Goal: Task Accomplishment & Management: Manage account settings

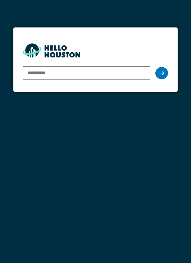
type input "**********"
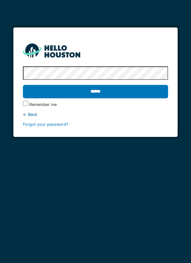
click at [129, 95] on input "******" at bounding box center [96, 91] width 146 height 13
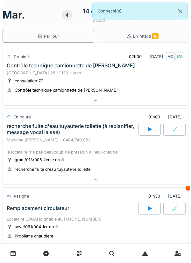
click at [155, 179] on div at bounding box center [95, 179] width 185 height 9
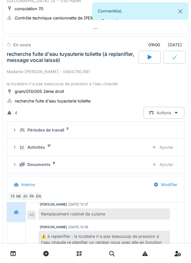
scroll to position [83, 0]
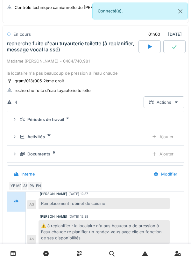
click at [168, 136] on div "Ajouter" at bounding box center [163, 137] width 32 height 12
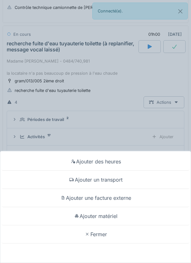
click at [140, 215] on div "Ajouter matériel" at bounding box center [96, 216] width 188 height 18
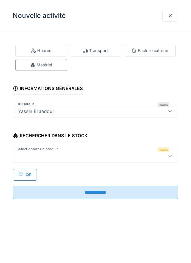
click at [112, 161] on div at bounding box center [96, 155] width 166 height 13
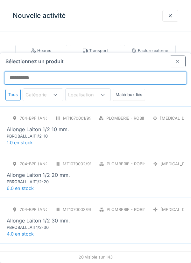
click at [104, 71] on input "Sélectionnez un produit" at bounding box center [95, 77] width 183 height 13
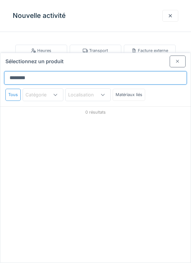
type input "*********"
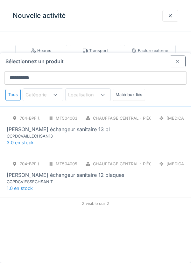
click at [75, 133] on div "CCPDCVAILLECHSAN13" at bounding box center [45, 136] width 76 height 6
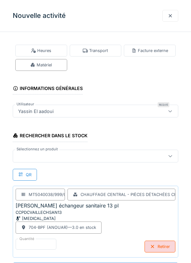
scroll to position [64, 0]
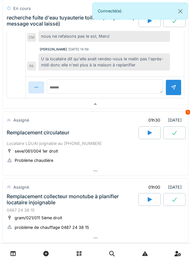
click at [162, 109] on div at bounding box center [95, 103] width 185 height 9
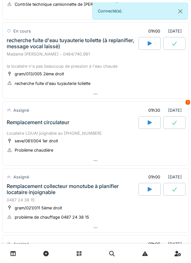
click at [153, 159] on div at bounding box center [95, 160] width 185 height 9
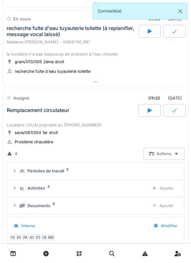
scroll to position [161, 0]
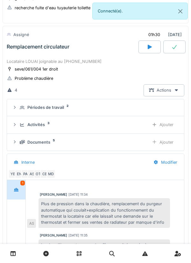
click at [140, 124] on div "Activités 3" at bounding box center [82, 124] width 124 height 6
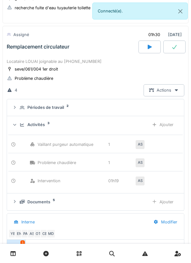
click at [167, 127] on div "Ajouter" at bounding box center [163, 125] width 32 height 12
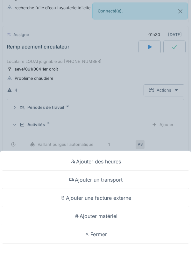
click at [143, 189] on div "Ajouter un transport" at bounding box center [96, 179] width 188 height 18
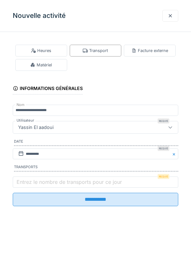
click at [98, 185] on label "Entrez le nombre de transports pour ce jour" at bounding box center [69, 182] width 108 height 8
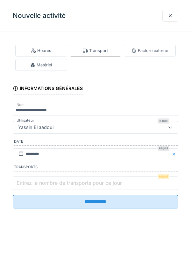
click at [98, 186] on input "Entrez le nombre de transports pour ce jour" at bounding box center [96, 182] width 166 height 13
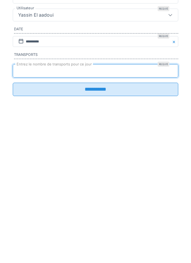
type input "*"
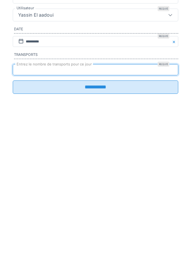
click at [113, 201] on input "**********" at bounding box center [96, 198] width 166 height 13
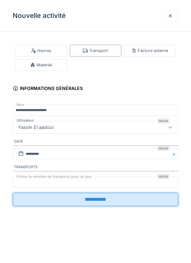
click at [128, 202] on input "**********" at bounding box center [96, 198] width 166 height 13
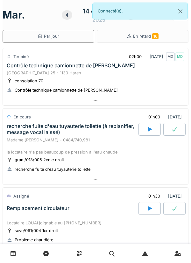
click at [127, 183] on div at bounding box center [95, 179] width 185 height 9
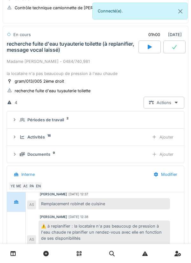
scroll to position [83, 0]
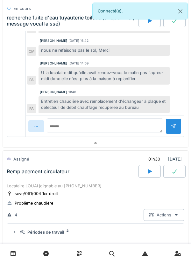
click at [132, 144] on div at bounding box center [95, 142] width 185 height 9
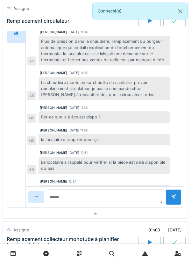
scroll to position [0, 0]
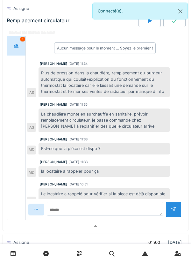
click at [108, 225] on div at bounding box center [95, 225] width 185 height 9
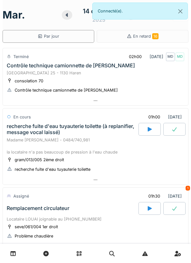
click at [156, 179] on div at bounding box center [95, 179] width 185 height 9
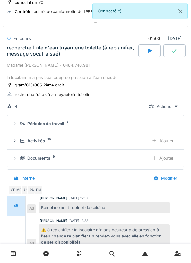
scroll to position [83, 0]
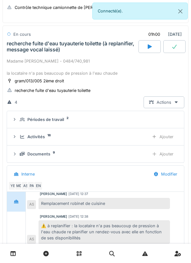
click at [138, 141] on div "Activités 18 Ajouter" at bounding box center [95, 137] width 167 height 12
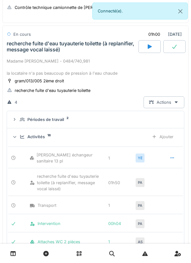
click at [171, 158] on icon at bounding box center [172, 157] width 4 height 1
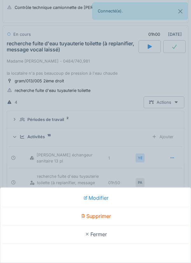
click at [158, 152] on div "Modifier Supprimer Fermer" at bounding box center [95, 131] width 191 height 263
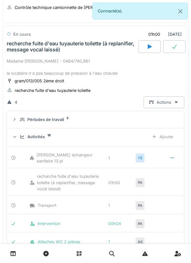
click at [171, 134] on div "Ajouter" at bounding box center [163, 137] width 32 height 12
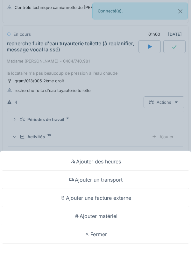
click at [153, 159] on div "Ajouter des heures" at bounding box center [96, 161] width 188 height 18
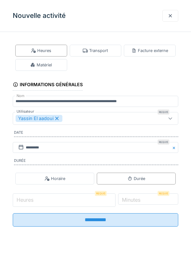
click at [36, 203] on input "Heures" at bounding box center [64, 199] width 103 height 13
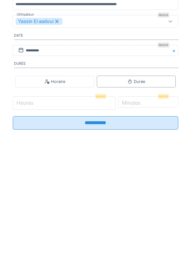
type input "*"
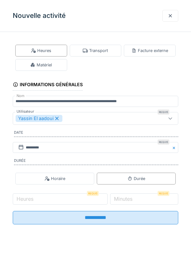
click at [171, 15] on div at bounding box center [170, 16] width 5 height 6
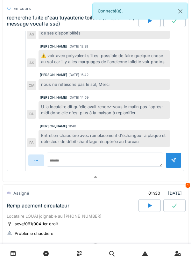
click at [152, 179] on div at bounding box center [95, 176] width 185 height 9
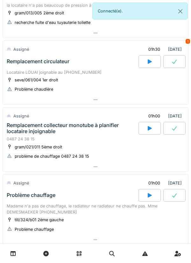
scroll to position [0, 0]
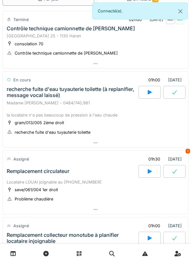
click at [159, 146] on div at bounding box center [95, 142] width 185 height 9
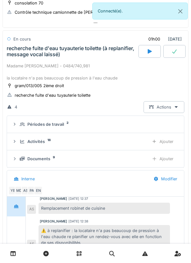
scroll to position [83, 0]
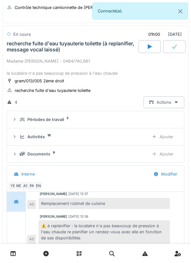
click at [175, 41] on div at bounding box center [174, 46] width 22 height 13
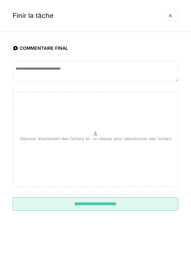
click at [128, 203] on input "**********" at bounding box center [96, 203] width 166 height 13
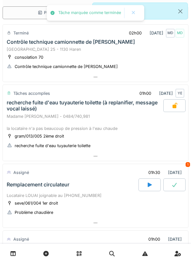
scroll to position [0, 0]
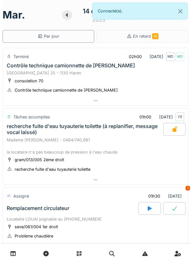
click at [153, 182] on div at bounding box center [95, 179] width 185 height 9
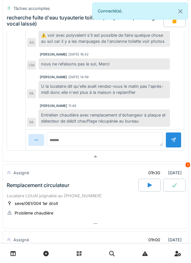
scroll to position [2, 0]
click at [156, 155] on div at bounding box center [95, 156] width 185 height 9
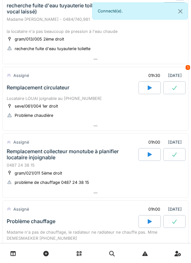
scroll to position [121, 0]
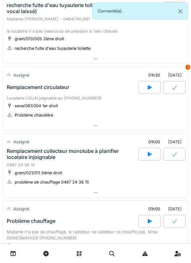
click at [170, 129] on div at bounding box center [95, 125] width 185 height 9
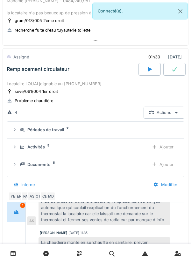
scroll to position [161, 0]
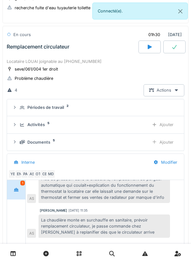
click at [133, 128] on div "Activités 5 Ajouter" at bounding box center [95, 125] width 167 height 12
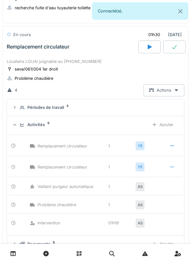
click at [173, 167] on icon at bounding box center [172, 167] width 5 height 4
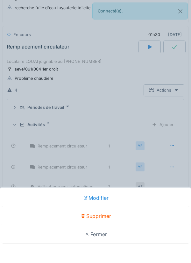
click at [155, 211] on div "Supprimer" at bounding box center [96, 216] width 188 height 18
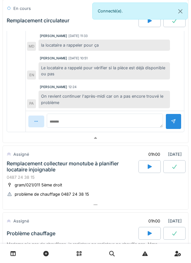
scroll to position [476, 0]
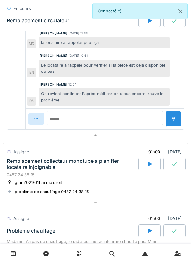
click at [144, 134] on div at bounding box center [95, 135] width 185 height 9
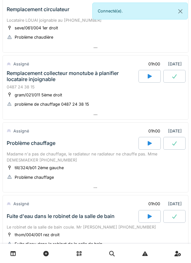
scroll to position [198, 0]
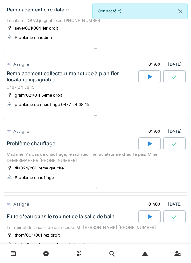
click at [113, 189] on div at bounding box center [95, 187] width 185 height 9
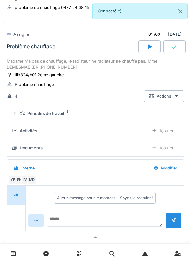
scroll to position [1, 0]
click at [162, 133] on div "Ajouter" at bounding box center [163, 131] width 32 height 12
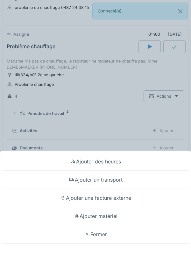
click at [140, 182] on div "Ajouter un transport" at bounding box center [96, 179] width 188 height 18
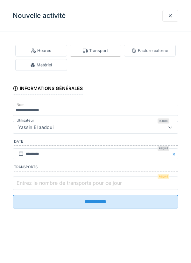
click at [115, 189] on input "Entrez le nombre de transports pour ce jour" at bounding box center [96, 182] width 166 height 13
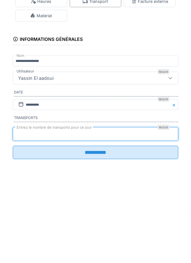
type input "*"
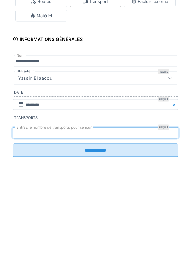
click at [76, 202] on input "**********" at bounding box center [96, 198] width 166 height 13
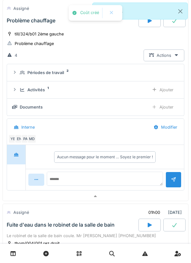
scroll to position [357, 0]
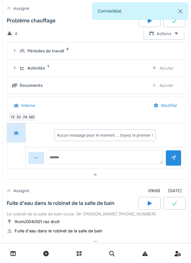
click at [113, 179] on div at bounding box center [95, 174] width 185 height 9
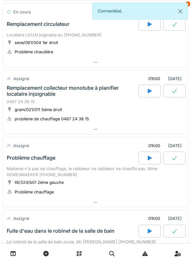
scroll to position [0, 0]
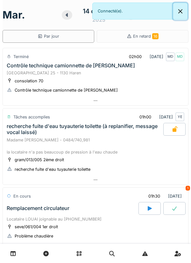
click at [186, 12] on button "Close" at bounding box center [180, 11] width 14 height 17
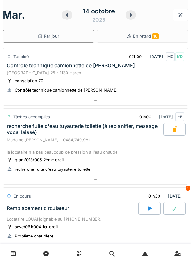
click at [129, 14] on icon at bounding box center [131, 14] width 6 height 5
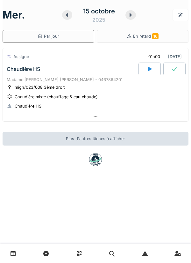
click at [161, 113] on div at bounding box center [95, 116] width 185 height 9
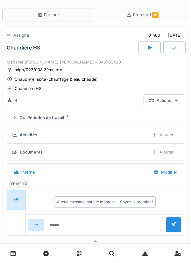
scroll to position [22, 0]
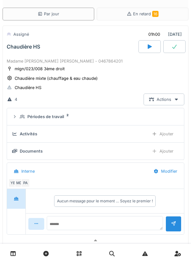
click at [131, 113] on summary "Périodes de travail 2" at bounding box center [96, 117] width 172 height 12
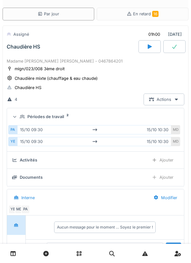
click at [135, 112] on summary "Périodes de travail 2" at bounding box center [96, 117] width 172 height 12
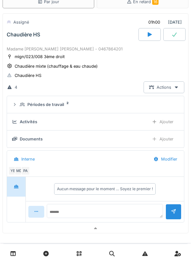
scroll to position [83, 0]
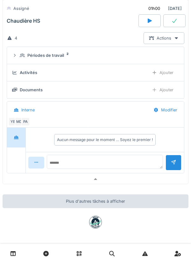
click at [157, 178] on div at bounding box center [95, 178] width 185 height 9
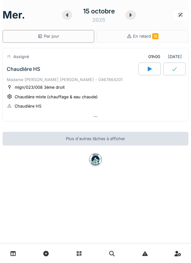
scroll to position [0, 0]
click at [131, 15] on icon at bounding box center [131, 15] width 2 height 4
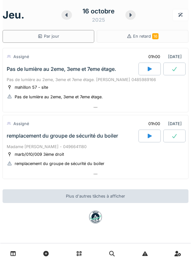
click at [129, 110] on div at bounding box center [95, 107] width 185 height 9
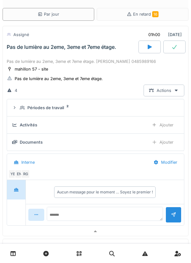
scroll to position [22, 0]
click at [25, 172] on div "RG" at bounding box center [25, 173] width 9 height 9
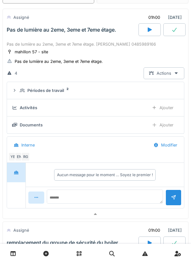
scroll to position [46, 0]
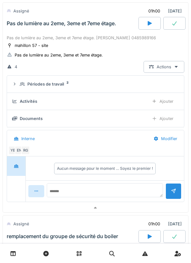
click at [76, 204] on div at bounding box center [95, 207] width 185 height 9
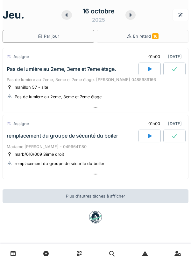
scroll to position [0, 0]
click at [133, 111] on div at bounding box center [95, 107] width 185 height 9
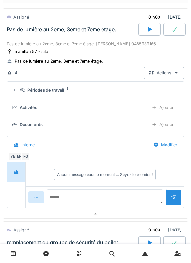
scroll to position [49, 0]
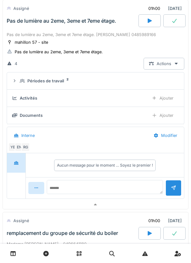
click at [21, 151] on div "RG" at bounding box center [25, 146] width 9 height 9
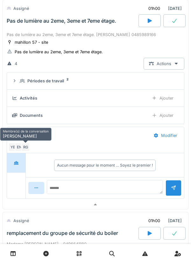
click at [18, 147] on div "EN" at bounding box center [19, 146] width 9 height 9
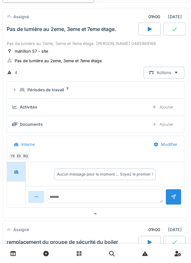
scroll to position [39, 0]
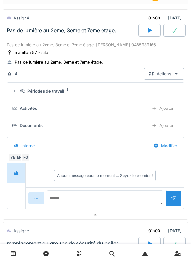
click at [158, 216] on div at bounding box center [95, 214] width 185 height 9
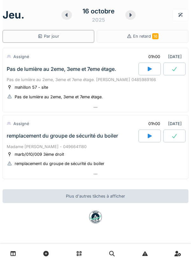
scroll to position [0, 0]
click at [70, 19] on div "[DATE]" at bounding box center [98, 15] width 74 height 20
click at [67, 16] on icon at bounding box center [66, 15] width 2 height 4
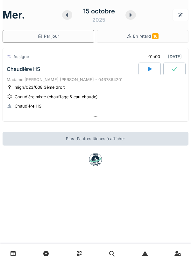
click at [70, 14] on div at bounding box center [67, 15] width 10 height 10
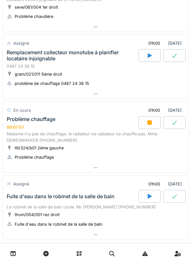
scroll to position [218, 0]
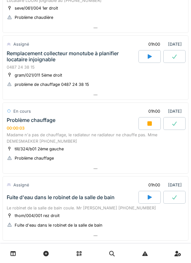
click at [152, 169] on div at bounding box center [95, 168] width 185 height 9
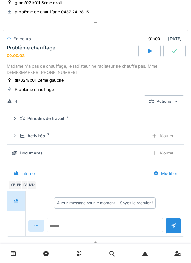
scroll to position [295, 0]
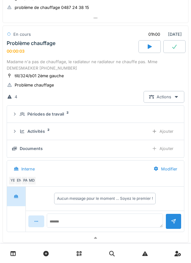
click at [130, 131] on div "Activités 2" at bounding box center [82, 131] width 124 height 6
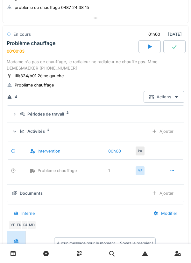
click at [152, 48] on icon at bounding box center [150, 46] width 6 height 5
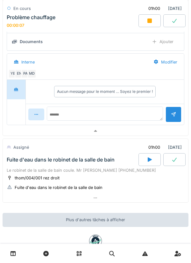
click at [145, 130] on div at bounding box center [95, 130] width 185 height 9
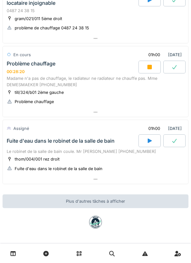
click at [148, 68] on icon at bounding box center [149, 67] width 4 height 4
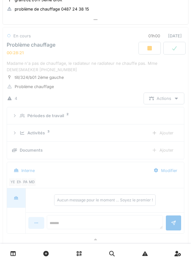
scroll to position [295, 0]
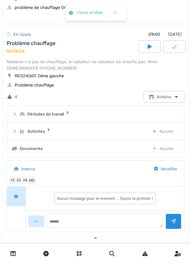
click at [139, 119] on summary "Périodes de travail 2" at bounding box center [96, 114] width 172 height 12
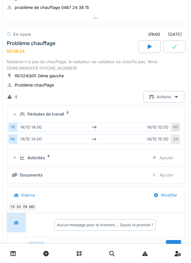
click at [146, 101] on div "Actions" at bounding box center [164, 97] width 41 height 12
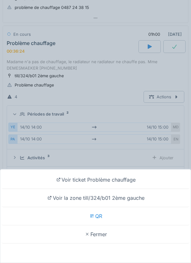
click at [140, 119] on div "Voir ticket Problème chauffage Voir la zone till/324/b01 2ème gauche QR Fermer" at bounding box center [95, 131] width 191 height 263
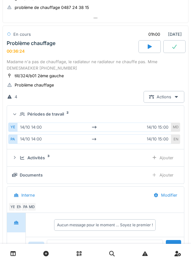
click at [144, 114] on div "Périodes de travail 2" at bounding box center [98, 114] width 157 height 6
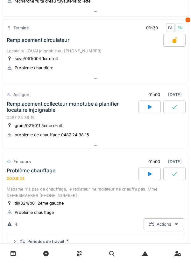
scroll to position [0, 0]
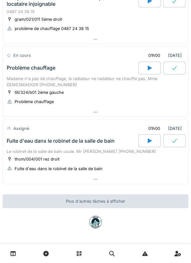
scroll to position [263, 0]
